Goal: Transaction & Acquisition: Purchase product/service

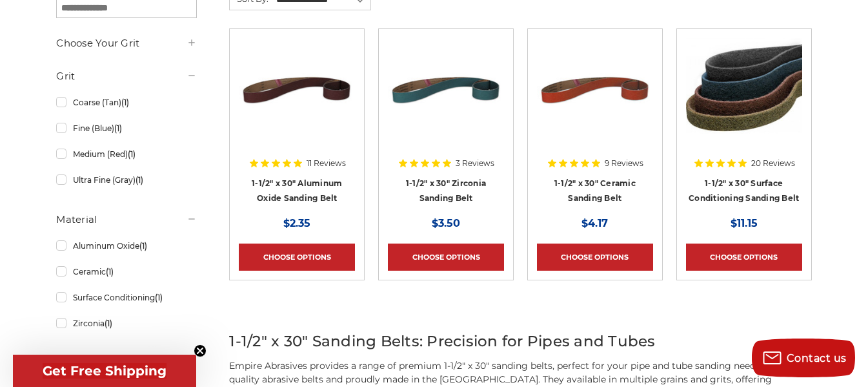
click at [728, 118] on img at bounding box center [744, 89] width 116 height 103
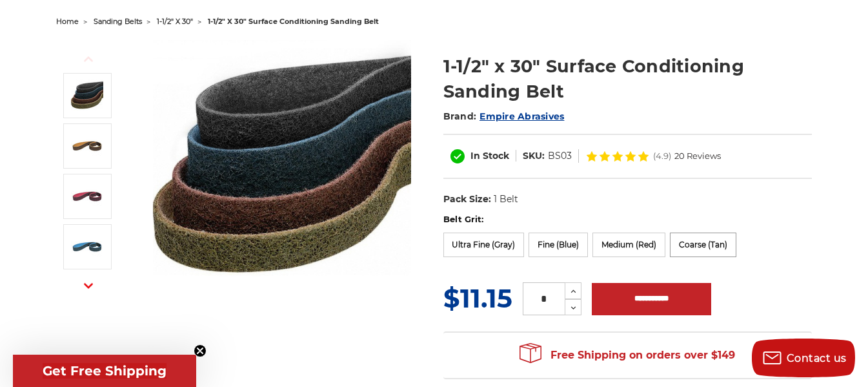
click at [704, 236] on label "Coarse (Tan)" at bounding box center [703, 244] width 66 height 25
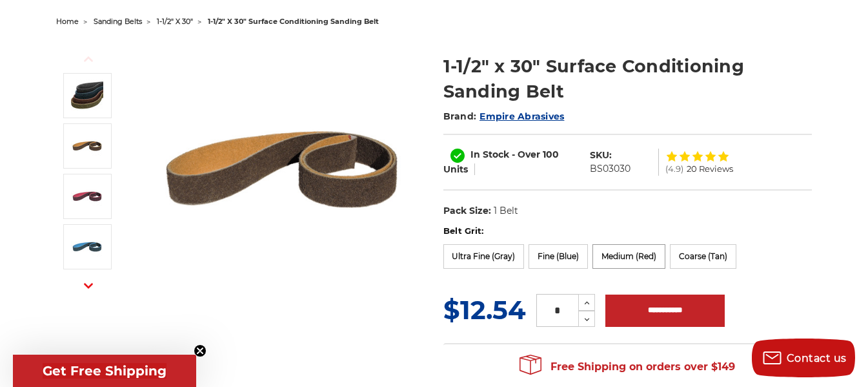
drag, startPoint x: 638, startPoint y: 250, endPoint x: 653, endPoint y: 250, distance: 14.9
click at [638, 250] on label "Medium (Red)" at bounding box center [629, 256] width 73 height 25
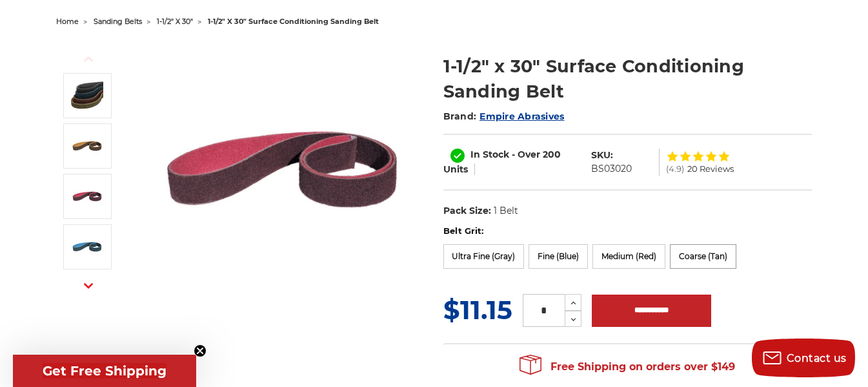
click at [693, 252] on label "Coarse (Tan)" at bounding box center [703, 256] width 66 height 25
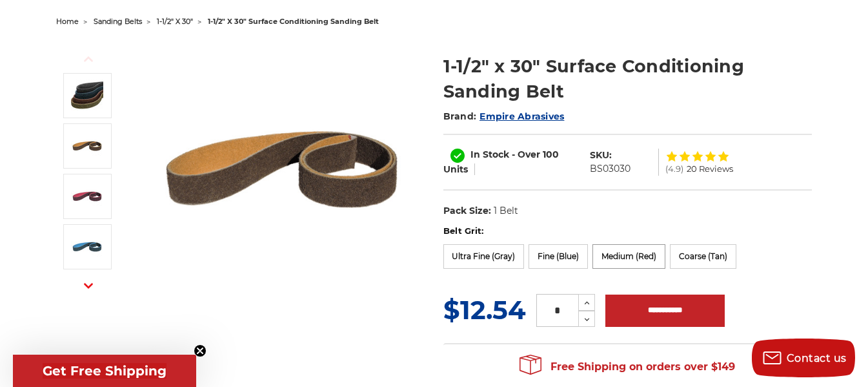
click at [604, 255] on label "Medium (Red)" at bounding box center [629, 256] width 73 height 25
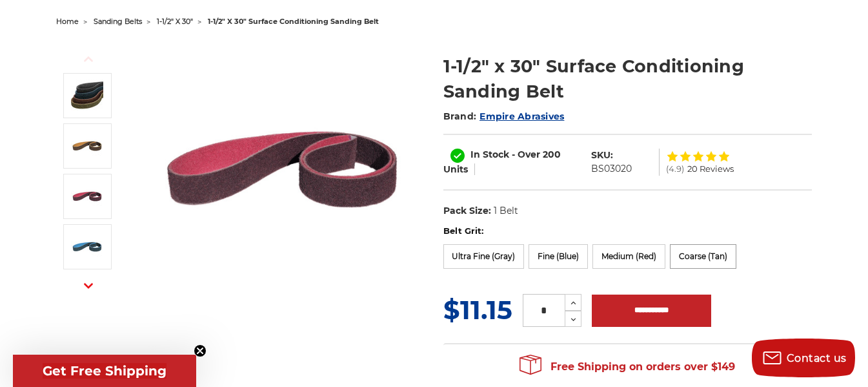
click at [709, 254] on label "Coarse (Tan)" at bounding box center [703, 256] width 66 height 25
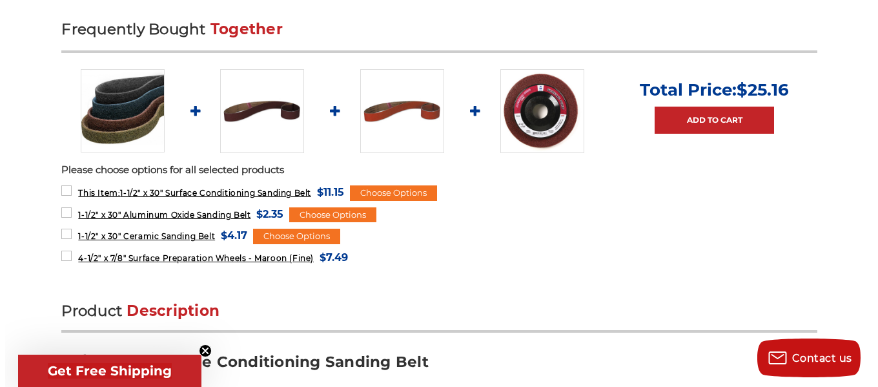
scroll to position [581, 0]
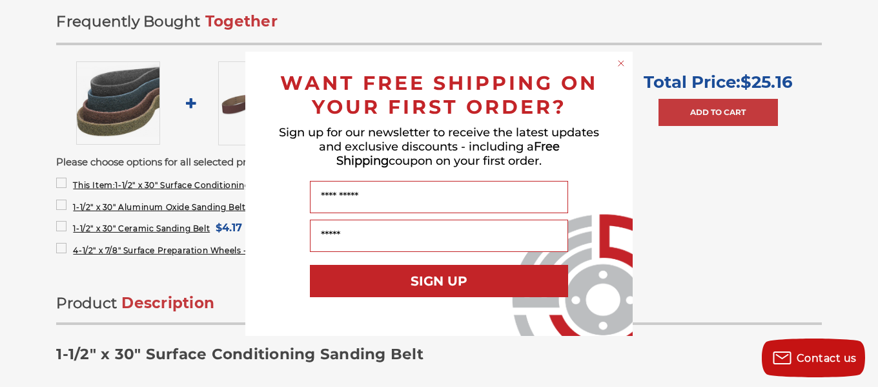
click at [619, 65] on icon "Close dialog" at bounding box center [620, 63] width 5 height 5
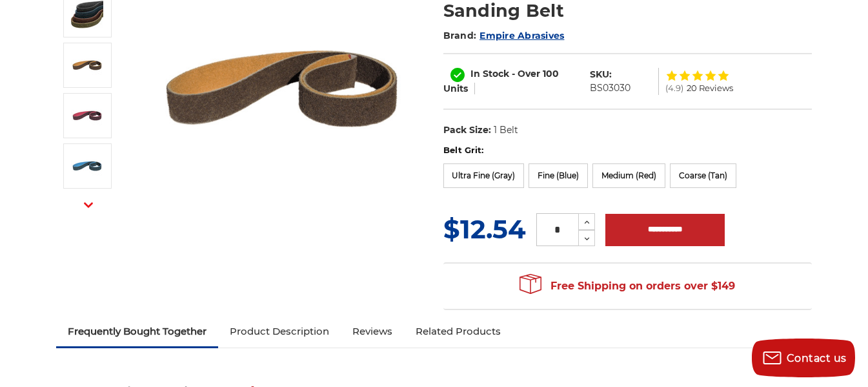
scroll to position [258, 0]
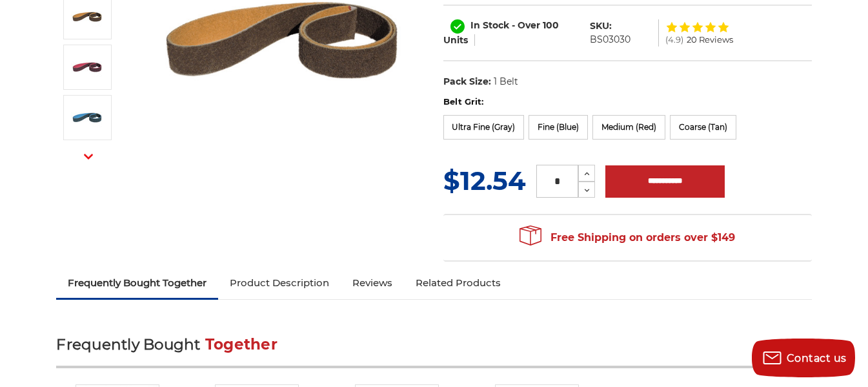
drag, startPoint x: 562, startPoint y: 183, endPoint x: 540, endPoint y: 177, distance: 23.5
click at [540, 177] on input "*" at bounding box center [557, 181] width 42 height 33
type input "**"
click at [394, 219] on div "Previous Next 1-1/2" x 30" Surface Conditioning Sanding Belt Brand: Empire Abra…" at bounding box center [433, 85] width 773 height 367
click at [697, 179] on input "**********" at bounding box center [665, 181] width 119 height 32
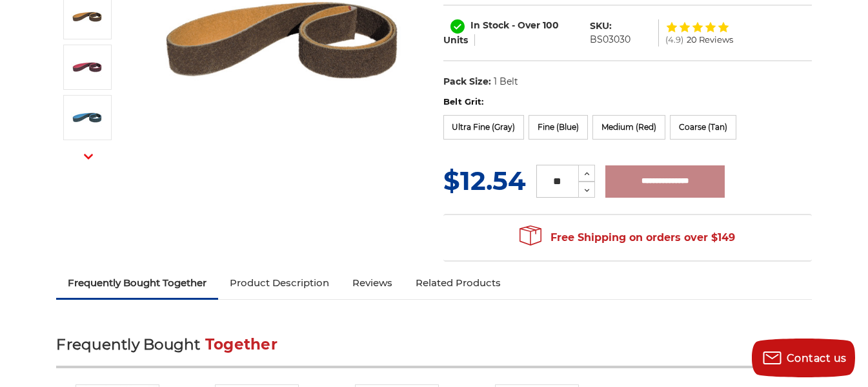
type input "**********"
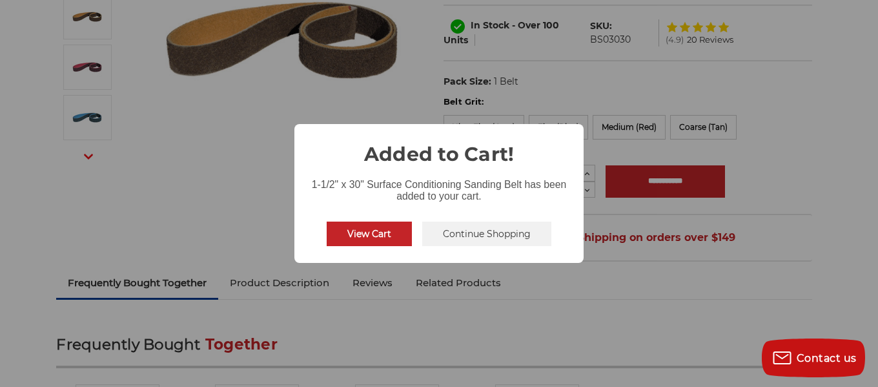
click at [388, 237] on button "View Cart" at bounding box center [369, 233] width 85 height 25
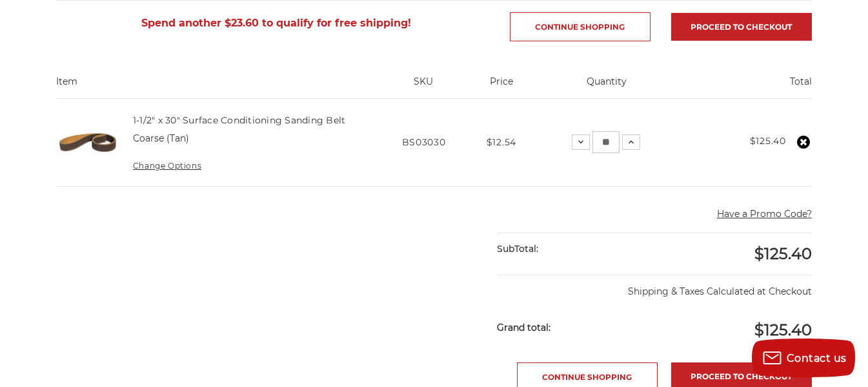
scroll to position [258, 0]
